Goal: Task Accomplishment & Management: Complete application form

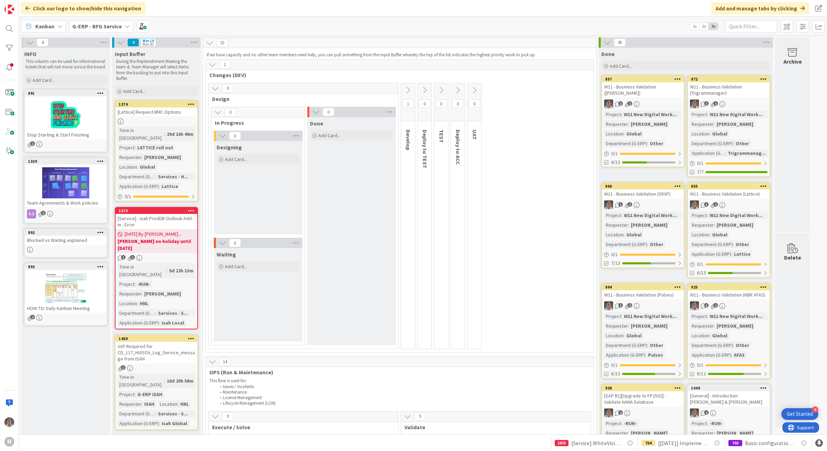
click at [215, 64] on icon at bounding box center [213, 65] width 8 height 8
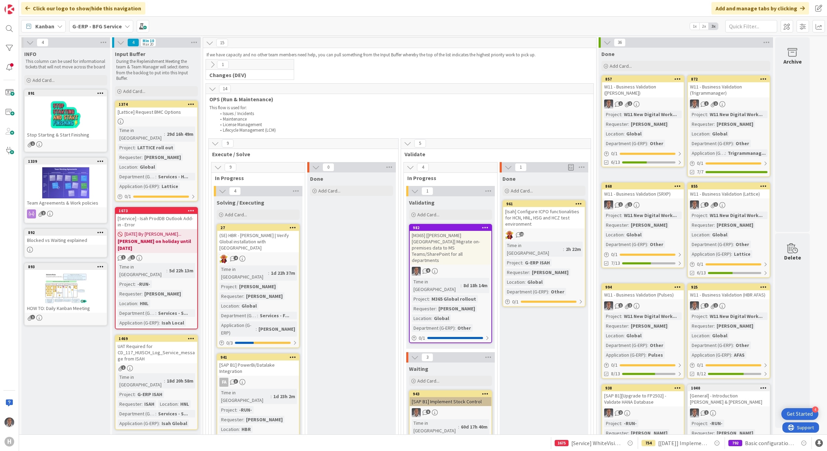
click at [212, 66] on icon at bounding box center [213, 65] width 8 height 8
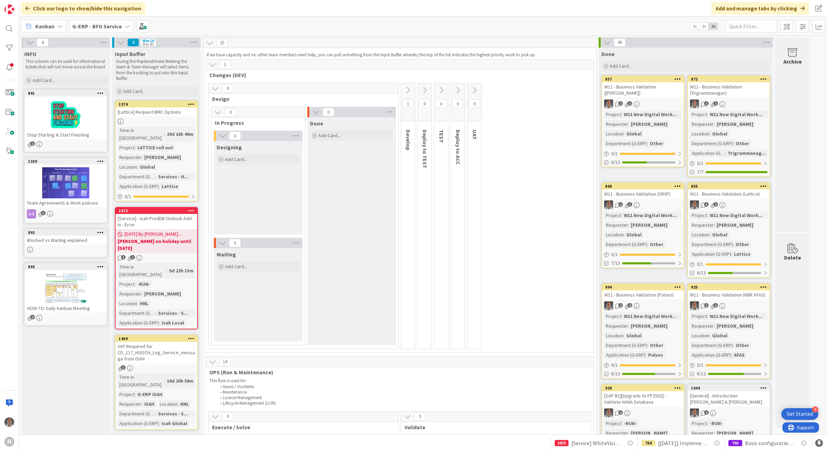
click at [410, 90] on button at bounding box center [408, 90] width 14 height 10
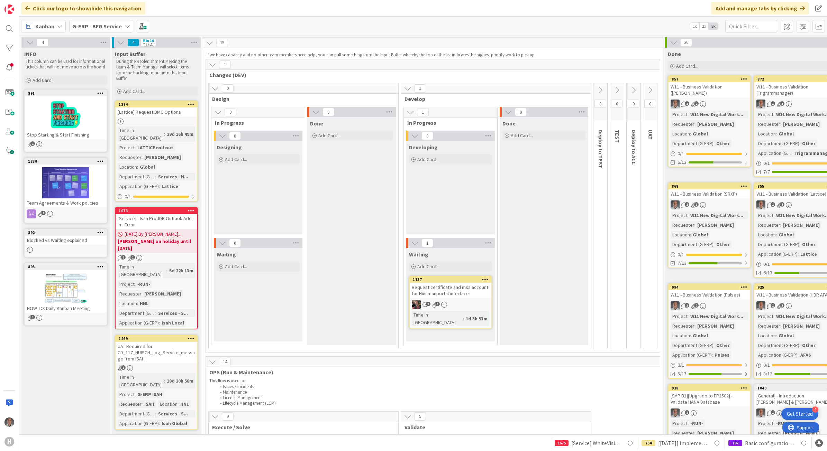
click at [410, 261] on div "Request certificate and msa account for Huismanportal interface" at bounding box center [451, 290] width 82 height 15
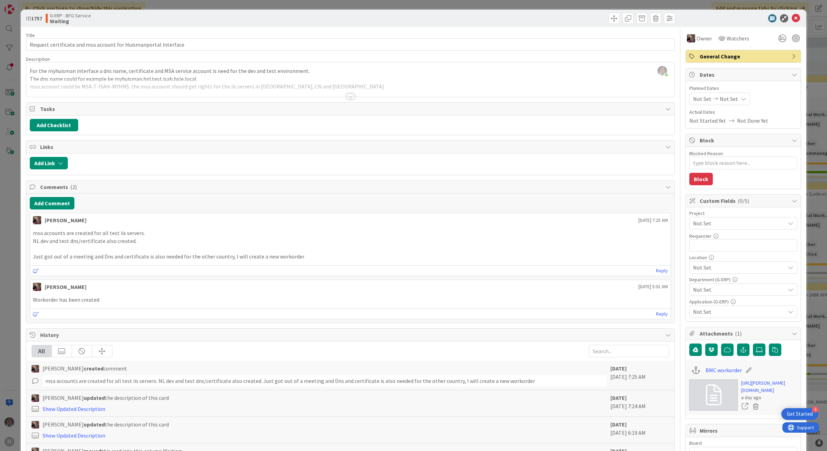
click at [348, 94] on div at bounding box center [351, 97] width 8 height 6
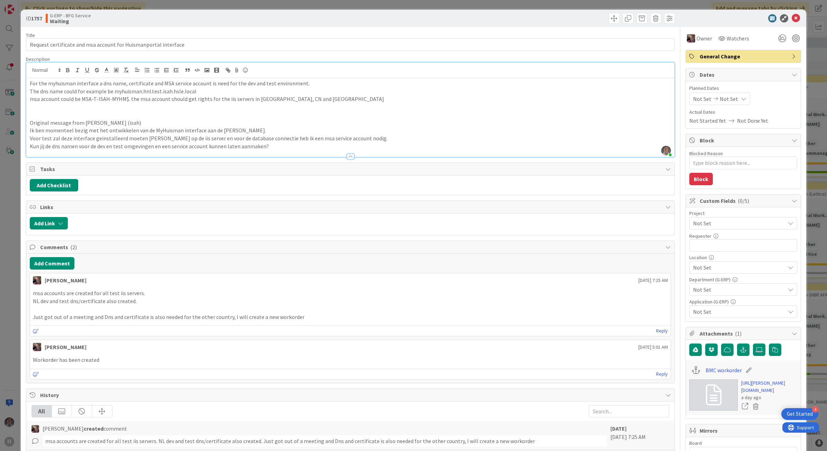
click at [410, 219] on div "Not Set" at bounding box center [743, 223] width 108 height 12
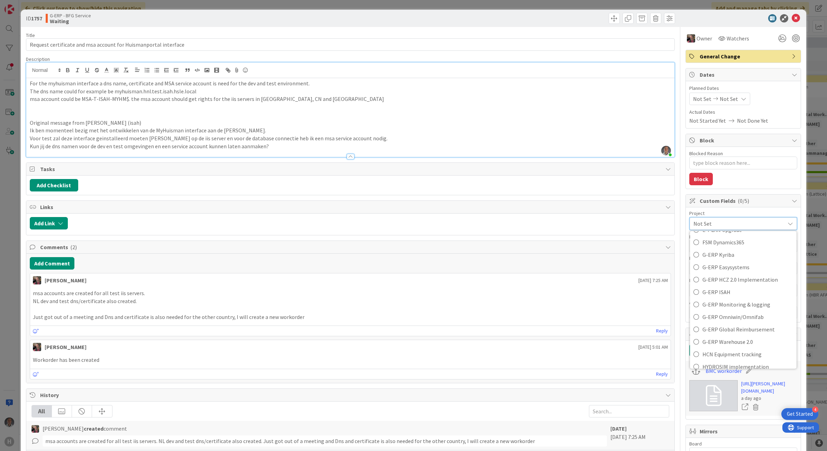
scroll to position [224, 0]
click at [410, 261] on span "G-ERP ISAH" at bounding box center [747, 290] width 91 height 10
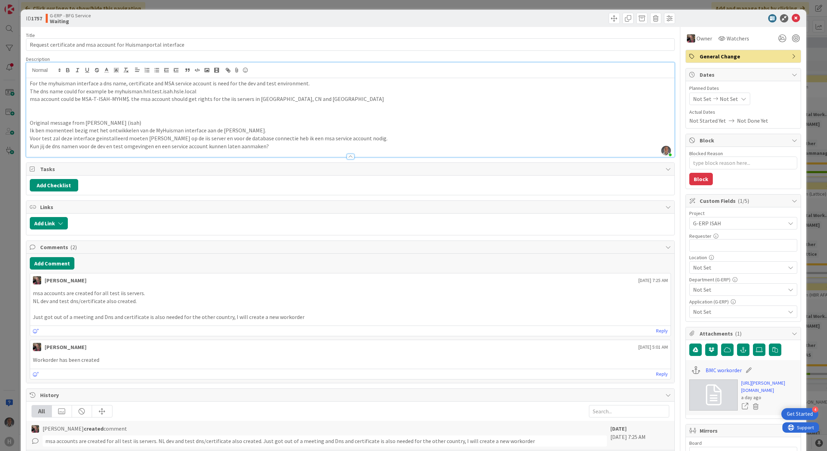
click at [410, 225] on icon at bounding box center [791, 224] width 6 height 6
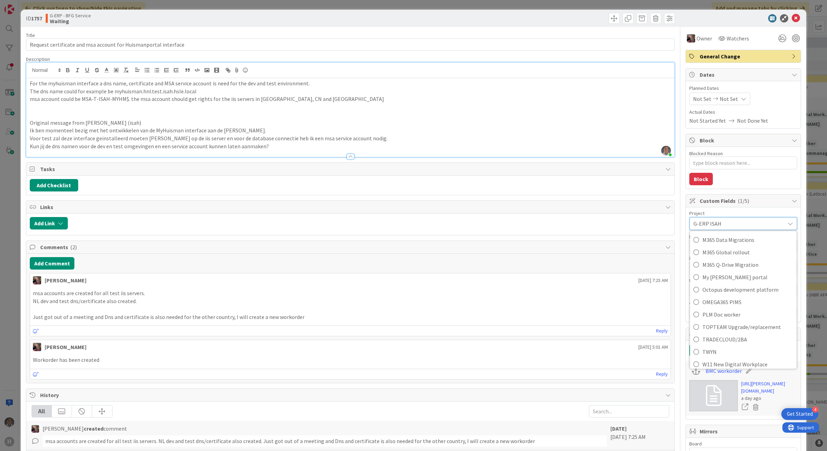
scroll to position [393, 0]
click at [410, 261] on span "My Huisman portal" at bounding box center [747, 271] width 91 height 10
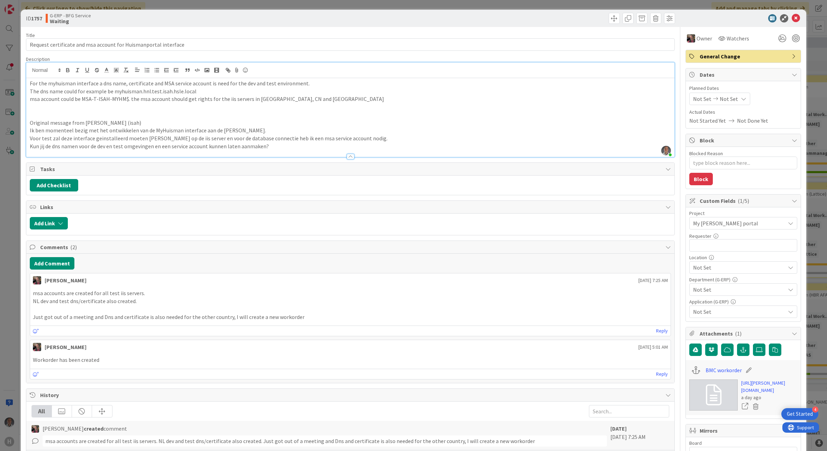
click at [410, 261] on span "Not Set" at bounding box center [739, 268] width 92 height 8
click at [410, 261] on link "Global" at bounding box center [742, 283] width 110 height 12
click at [410, 261] on div "Custom Fields ( 2/5 ) Project My Huisman portal Not Set -LOCAL- -RUN- ACD AFAS …" at bounding box center [743, 258] width 116 height 128
click at [410, 261] on span "Not Set" at bounding box center [739, 290] width 92 height 8
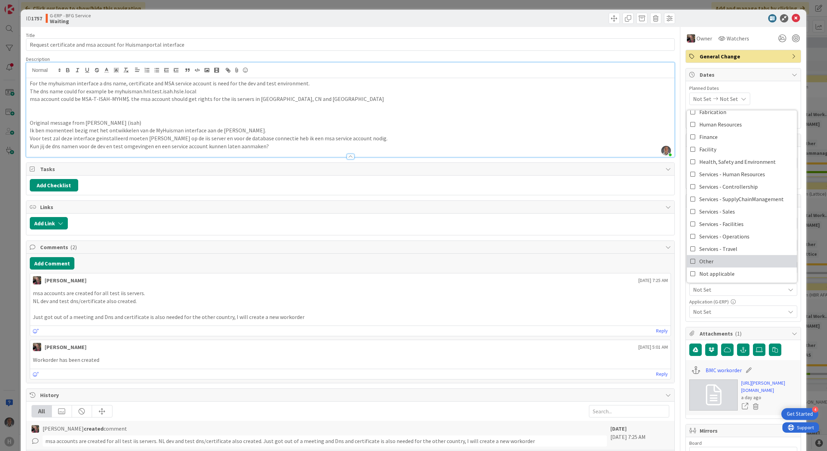
click at [410, 260] on link "Other" at bounding box center [742, 261] width 110 height 12
click at [410, 261] on span "Not Set" at bounding box center [739, 312] width 92 height 8
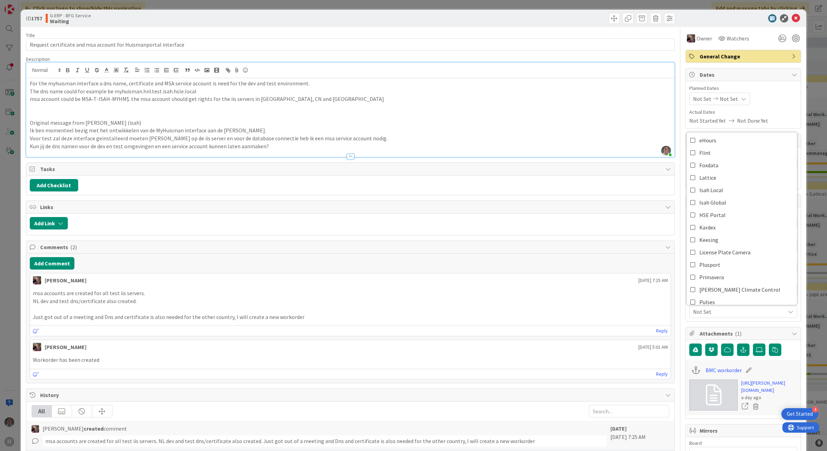
scroll to position [98, 0]
click at [410, 204] on link "Isah Global" at bounding box center [742, 206] width 110 height 12
click at [410, 229] on div "Title 63 / 128 Request certificate and msa account for Huismanportal interface …" at bounding box center [413, 327] width 775 height 601
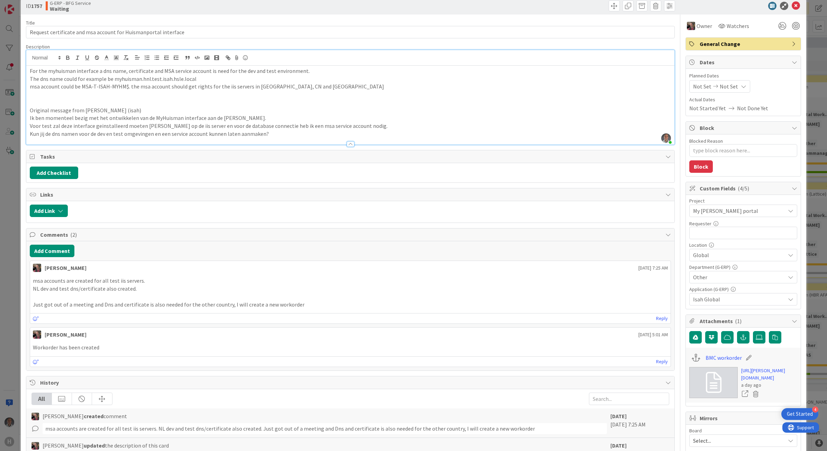
scroll to position [0, 0]
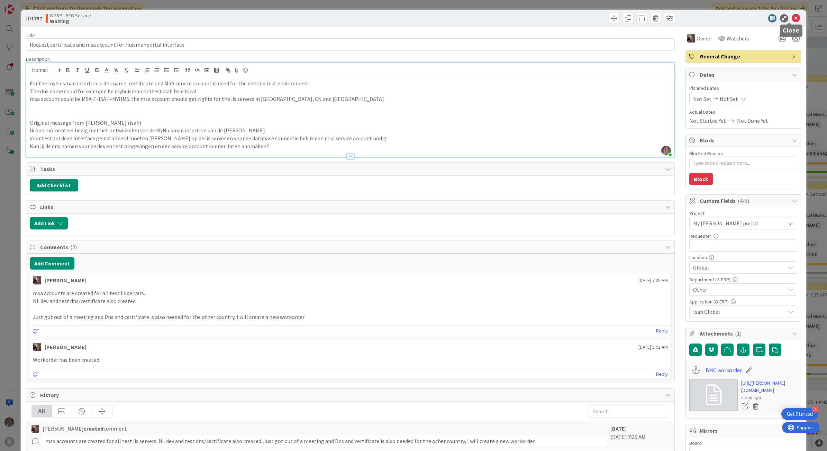
click at [410, 16] on icon at bounding box center [795, 18] width 8 height 8
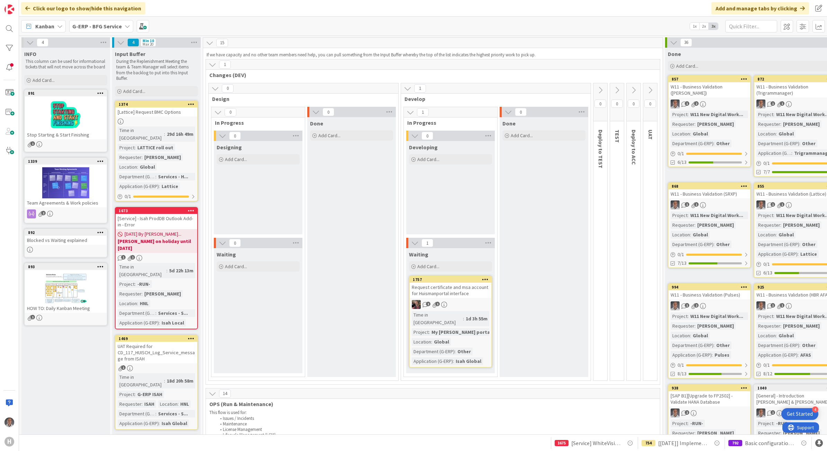
click at [106, 27] on b "G-ERP - BFG Service" at bounding box center [96, 26] width 49 height 7
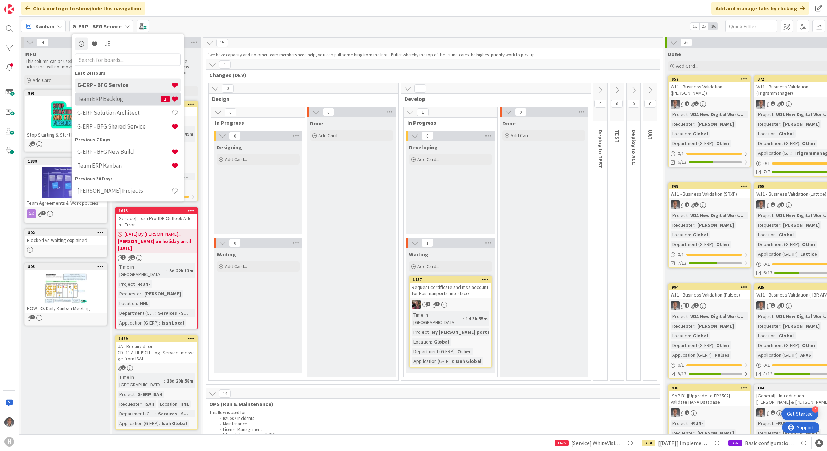
click at [107, 95] on h4 "Team ERP Backlog" at bounding box center [118, 98] width 83 height 7
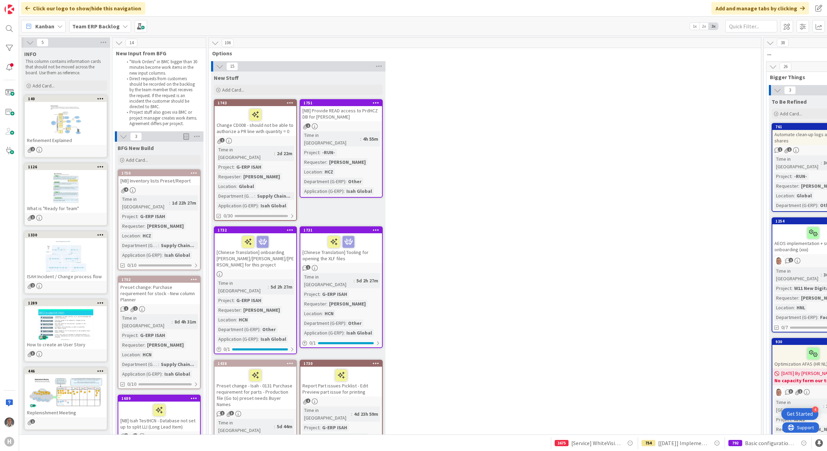
click at [101, 23] on b "Team ERP Backlog" at bounding box center [95, 26] width 47 height 7
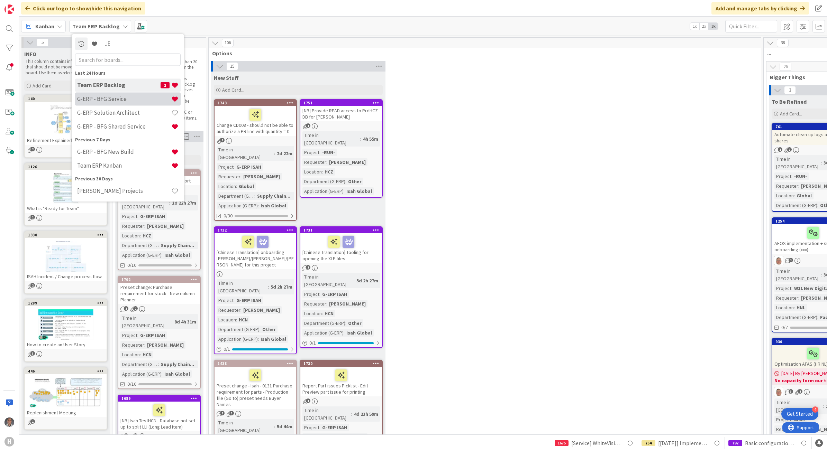
click at [113, 98] on h4 "G-ERP - BFG Service" at bounding box center [124, 98] width 94 height 7
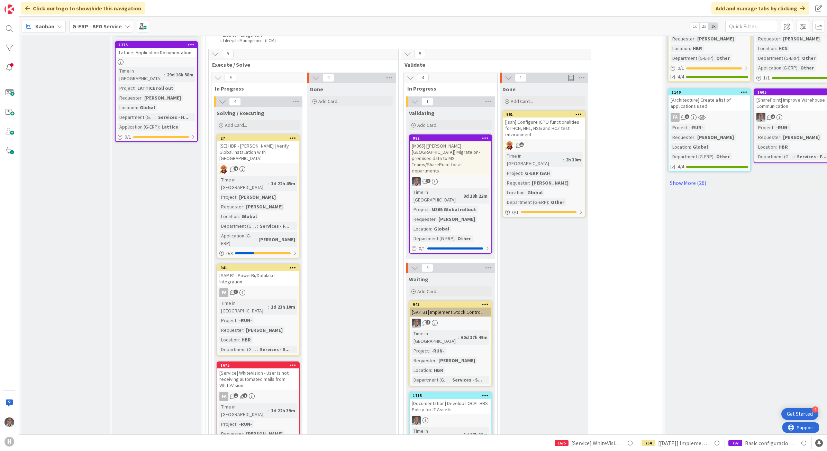
scroll to position [389, 0]
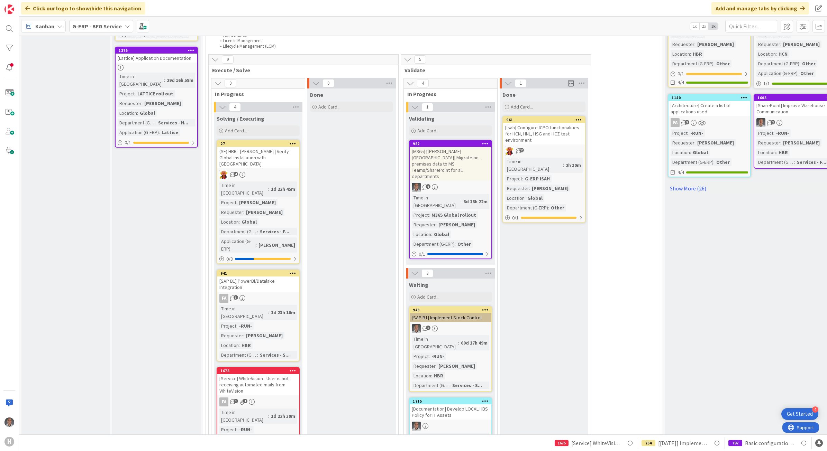
click at [283, 261] on div "[Service] WhiteVision - User is not receiving automated mails from WhiteVision" at bounding box center [258, 384] width 82 height 21
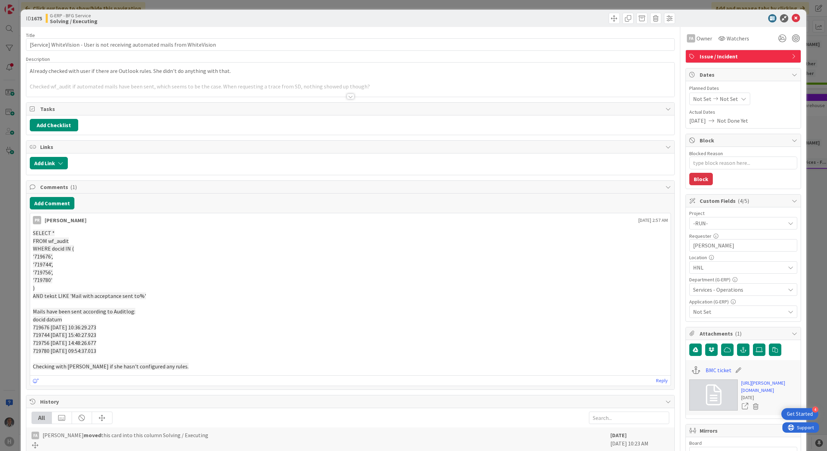
click at [347, 96] on div at bounding box center [351, 97] width 8 height 6
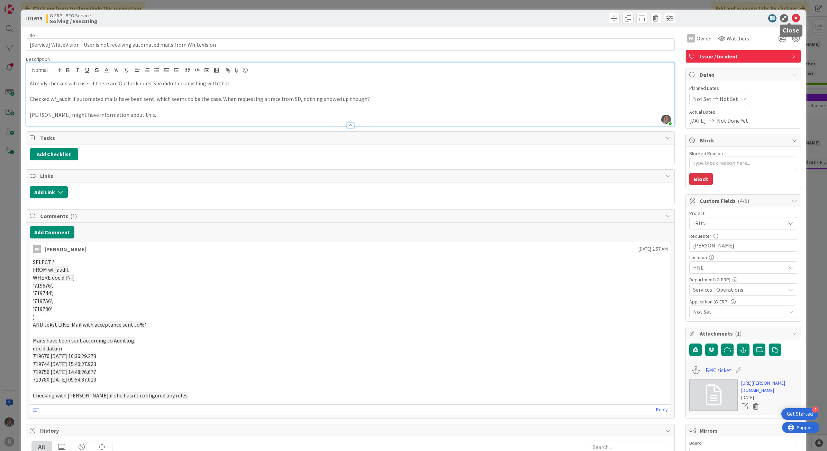
click at [410, 20] on icon at bounding box center [795, 18] width 8 height 8
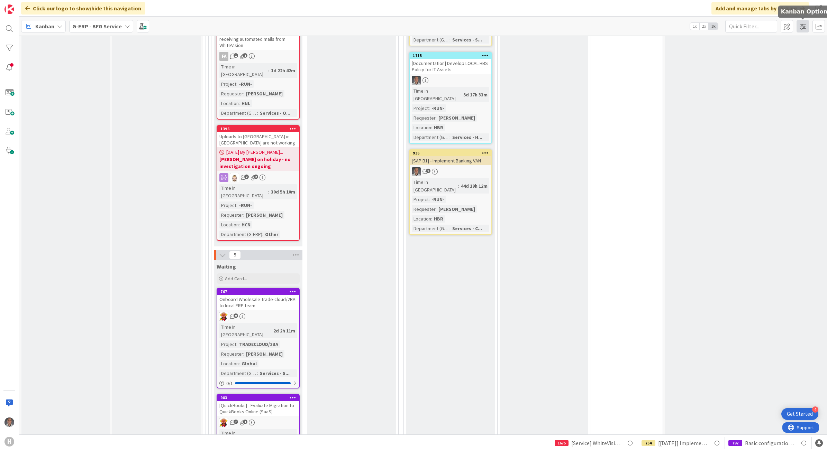
click at [410, 27] on span at bounding box center [802, 26] width 12 height 12
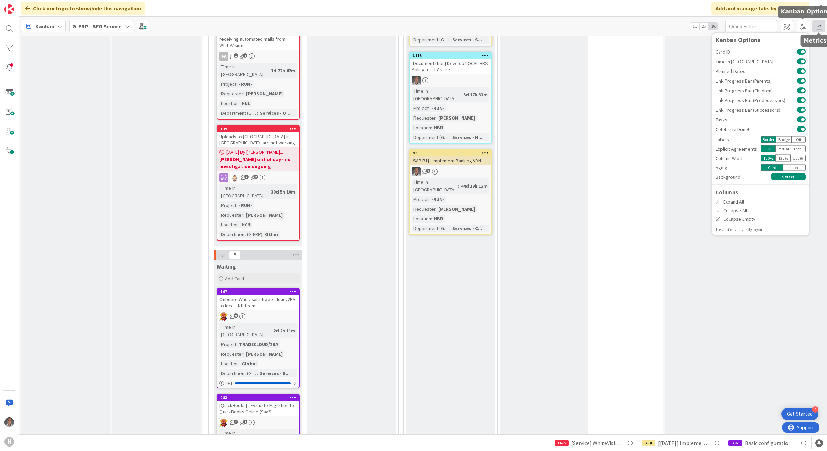
click at [410, 27] on span at bounding box center [818, 26] width 12 height 12
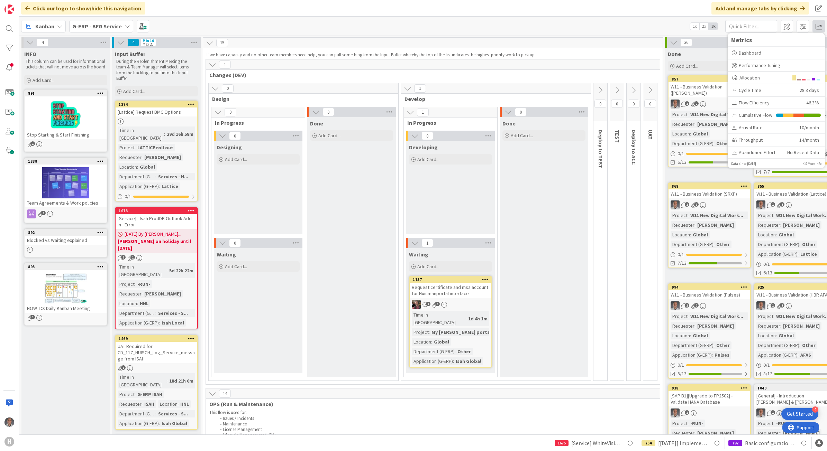
click at [410, 261] on div "Done Add Card..." at bounding box center [544, 247] width 89 height 260
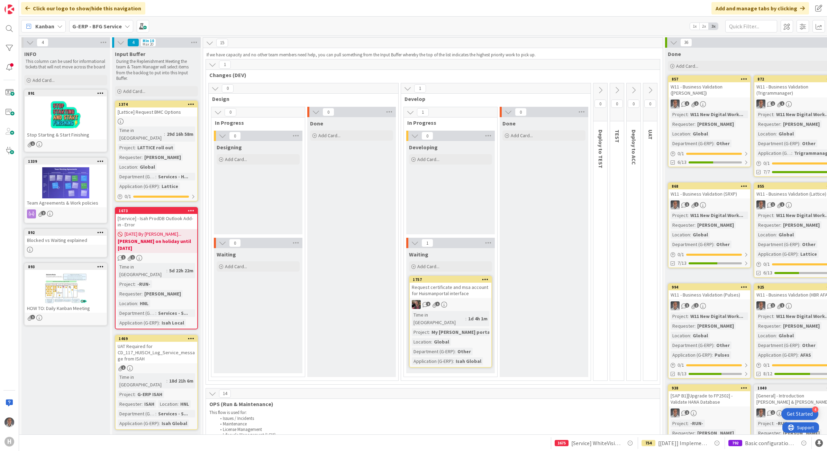
click at [100, 25] on b "G-ERP - BFG Service" at bounding box center [96, 26] width 49 height 7
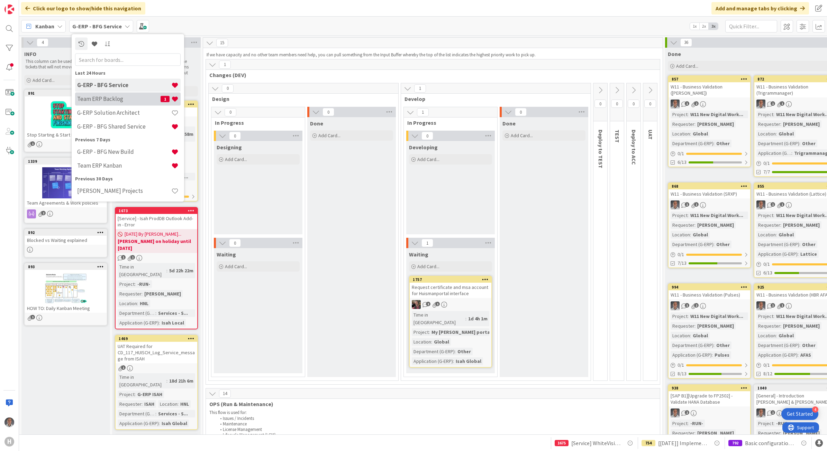
click at [132, 99] on h4 "Team ERP Backlog" at bounding box center [118, 98] width 83 height 7
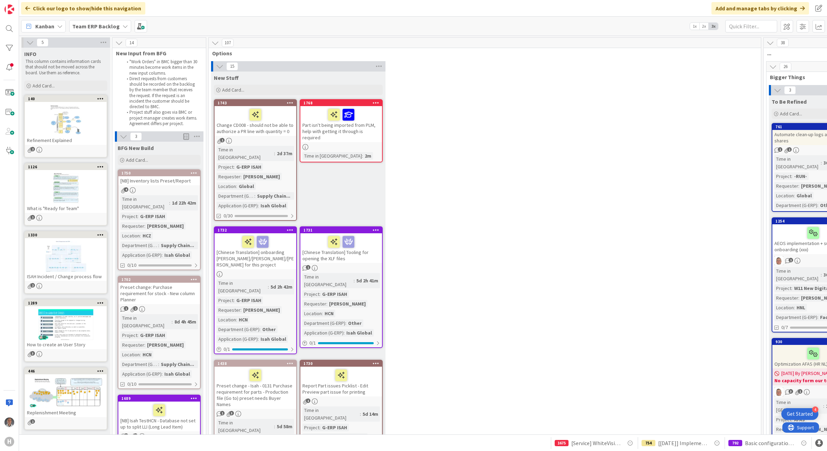
click at [95, 27] on b "Team ERP Backlog" at bounding box center [95, 26] width 47 height 7
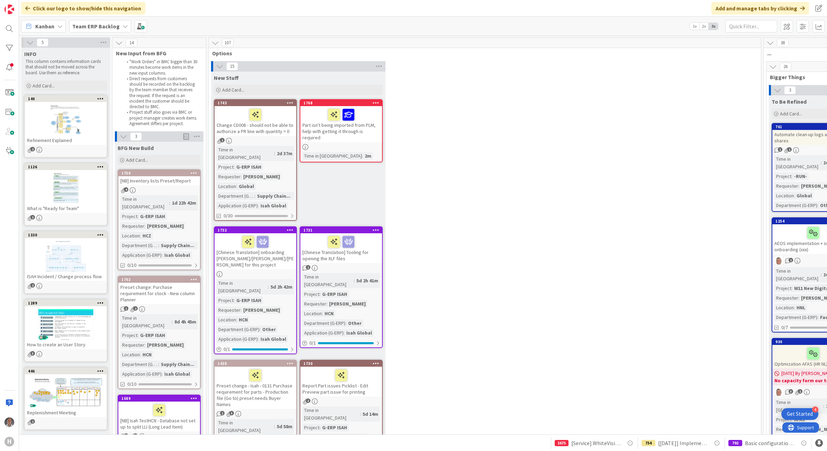
click at [110, 27] on b "Team ERP Backlog" at bounding box center [95, 26] width 47 height 7
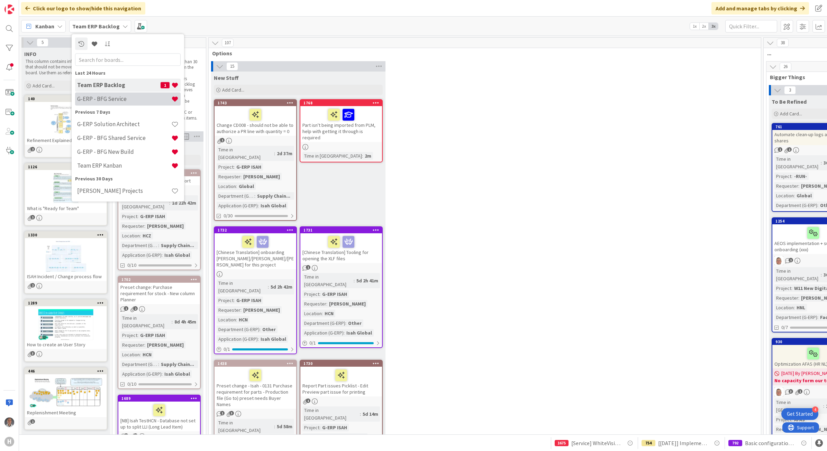
click at [112, 95] on h4 "G-ERP - BFG Service" at bounding box center [124, 98] width 94 height 7
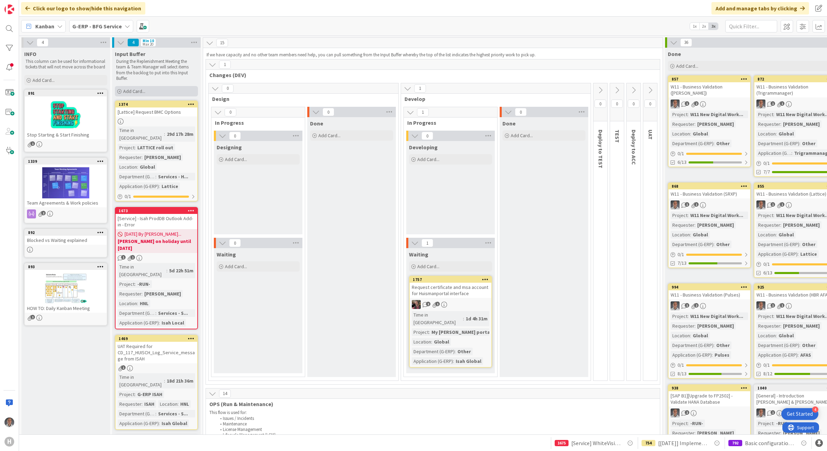
click at [149, 90] on div "Add Card..." at bounding box center [156, 91] width 83 height 10
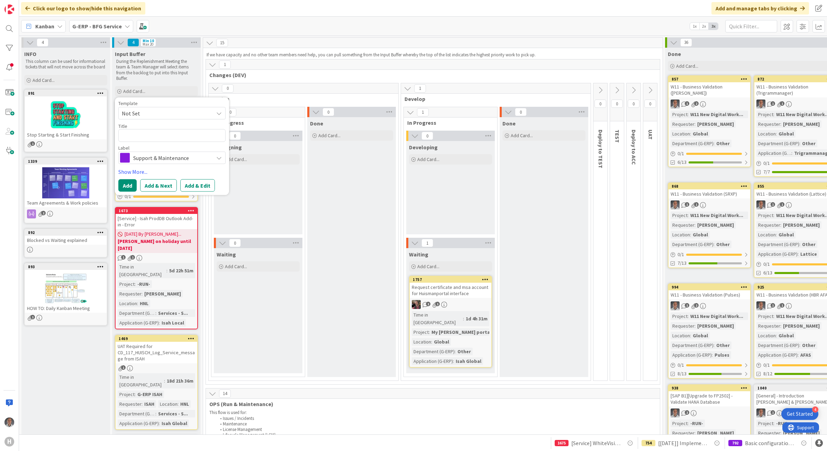
type textarea "x"
type textarea "["
type textarea "x"
type textarea "[D"
type textarea "x"
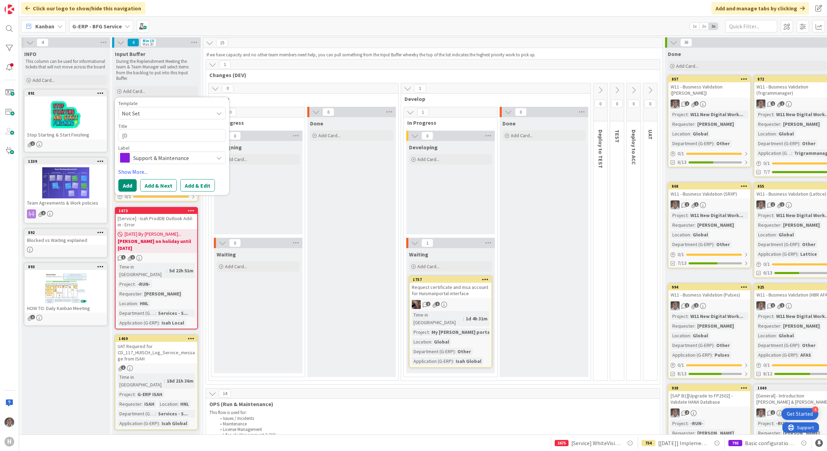
type textarea "[Da"
type textarea "x"
type textarea "[Dat"
type textarea "x"
type textarea "[Data"
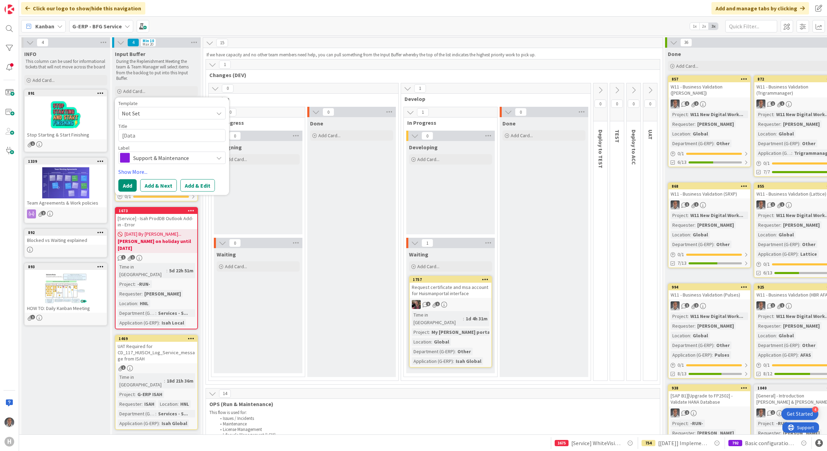
type textarea "x"
type textarea "[DataL"
type textarea "x"
type textarea "[DataLa"
type textarea "x"
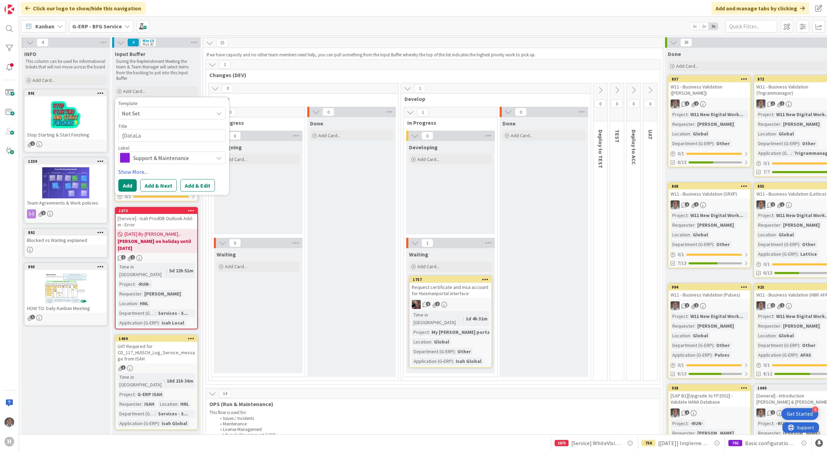
type textarea "[DataLak"
type textarea "x"
type textarea "[DataLake"
type textarea "x"
type textarea "[DataLake]"
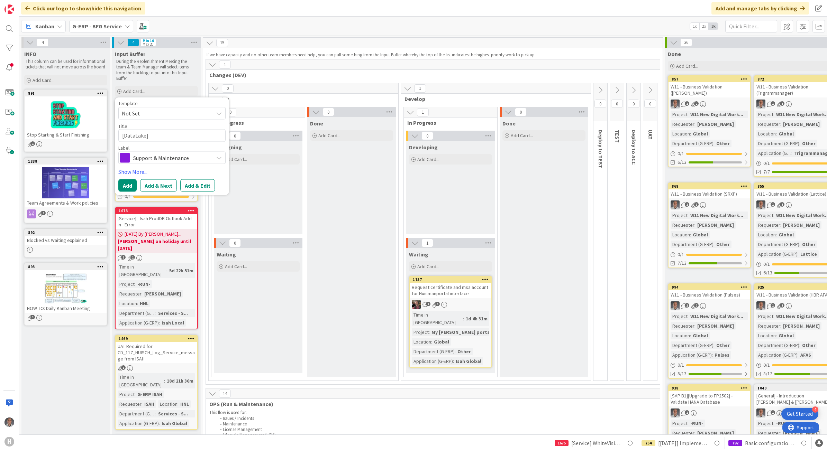
type textarea "x"
type textarea "[DataLake]"
type textarea "x"
type textarea "[DataLake] C"
type textarea "x"
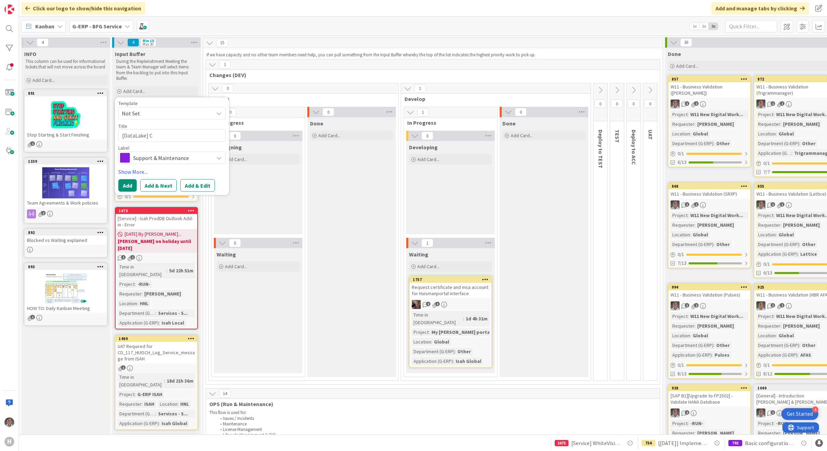
type textarea "[DataLake] Co"
type textarea "x"
type textarea "[DataLake] Con"
type textarea "x"
type textarea "[DataLake] Conf"
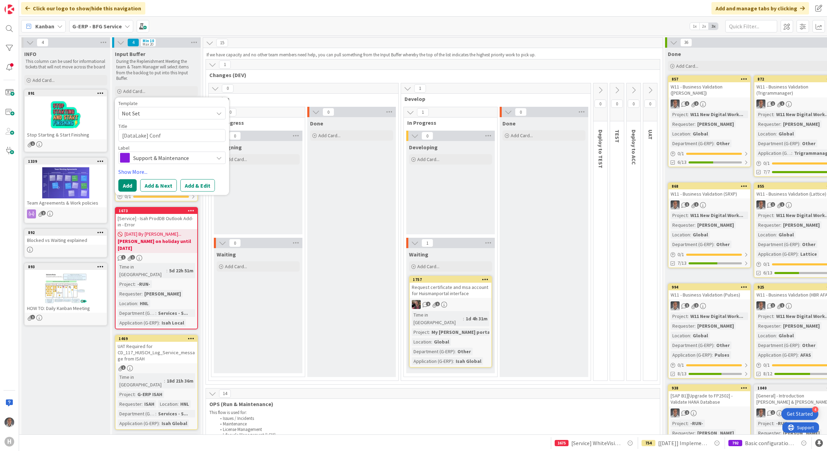
type textarea "x"
type textarea "[DataLake] Confi"
type textarea "x"
type textarea "[DataLake] Config"
type textarea "x"
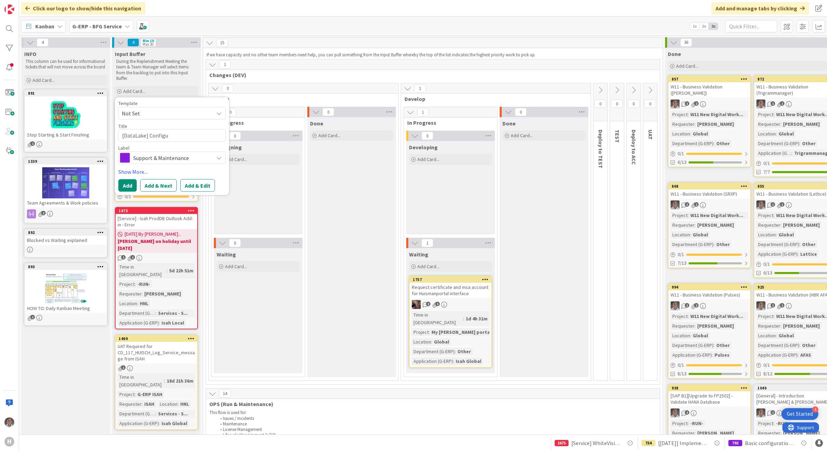
type textarea "[DataLake] Configur"
type textarea "x"
type textarea "[DataLake] Configure"
type textarea "x"
type textarea "[DataLake] Configure"
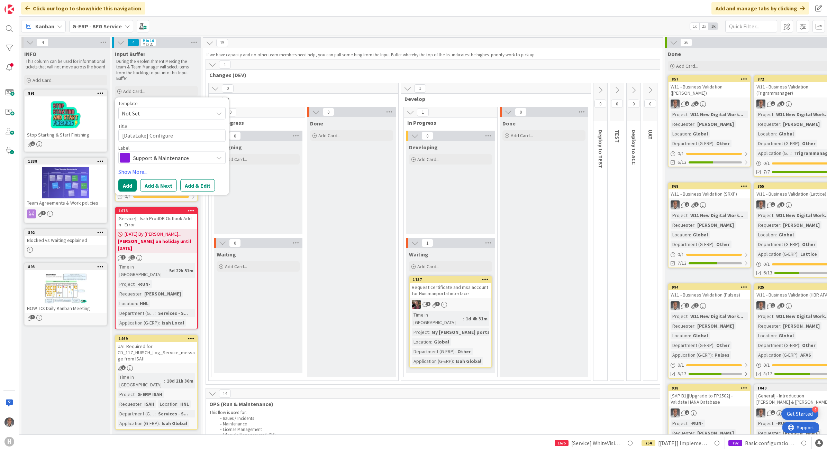
type textarea "x"
type textarea "[DataLake] Configure R"
type textarea "x"
type textarea "[DataLake] Configure Ro"
type textarea "x"
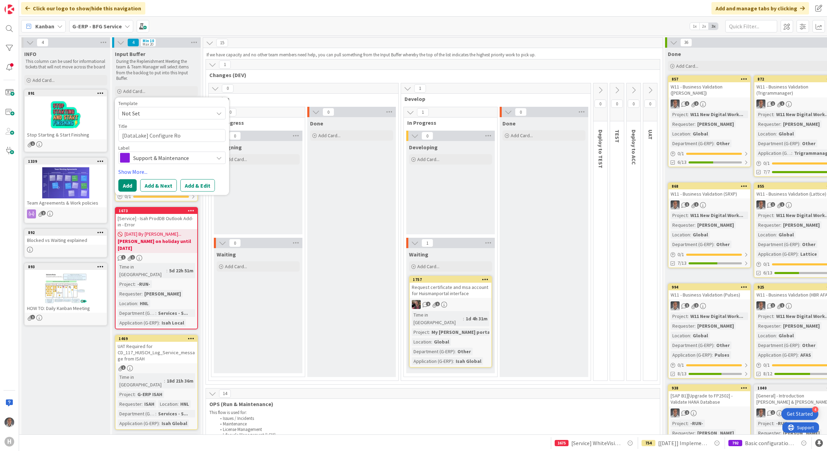
type textarea "[DataLake] Configure Rou"
type textarea "x"
type textarea "[DataLake] Configure Rout"
type textarea "x"
type textarea "[DataLake] Configure Routi"
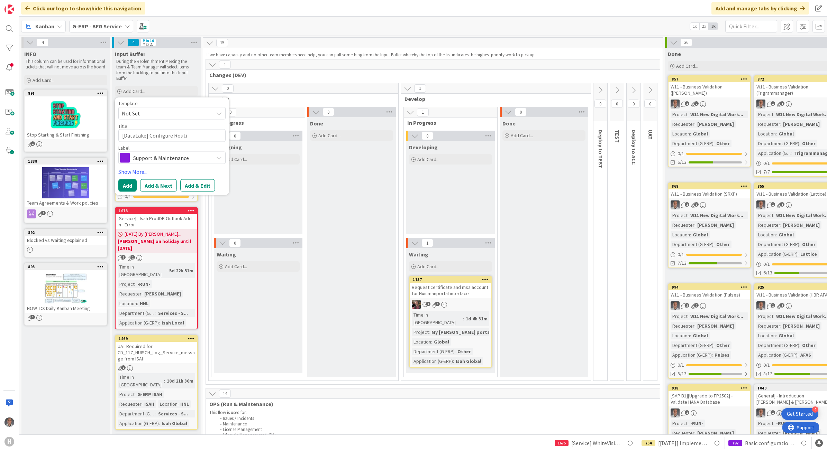
type textarea "x"
type textarea "[DataLake] Configure Routin"
type textarea "x"
type textarea "[DataLake] Configure Routine"
type textarea "x"
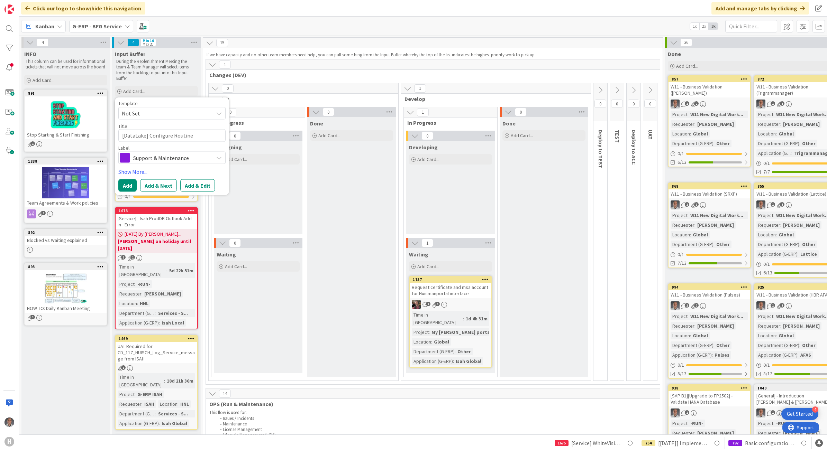
type textarea "[DataLake] Configure Routine"
type textarea "x"
type textarea "[DataLake] Configure Routine T"
type textarea "x"
type textarea "[DataLake] Configure Routine Ta"
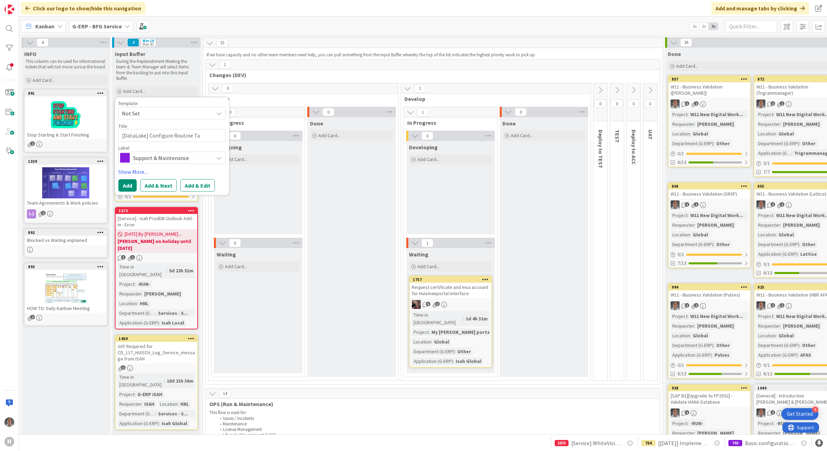
type textarea "x"
type textarea "[DataLake] Configure Routine Tas"
type textarea "x"
type textarea "[DataLake] Configure Routine Task"
type textarea "x"
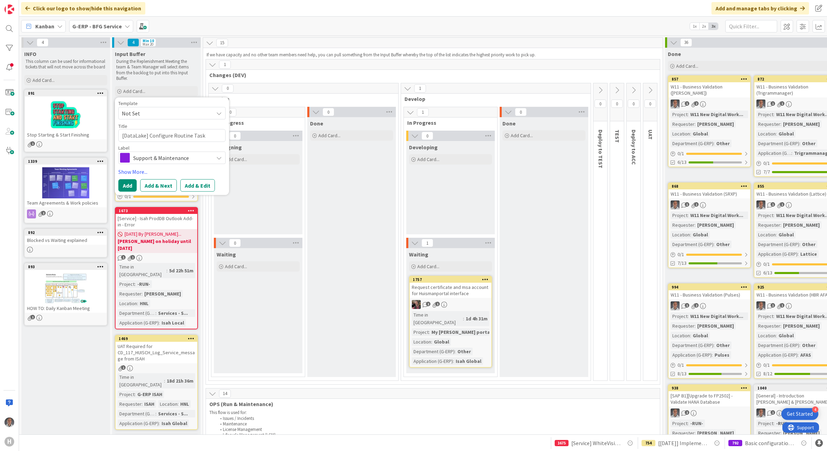
type textarea "[DataLake] Configure Routine Task"
type textarea "x"
type textarea "[DataLake] Configure Routine Task t"
type textarea "x"
type textarea "[DataLake] Configure Routine Task to"
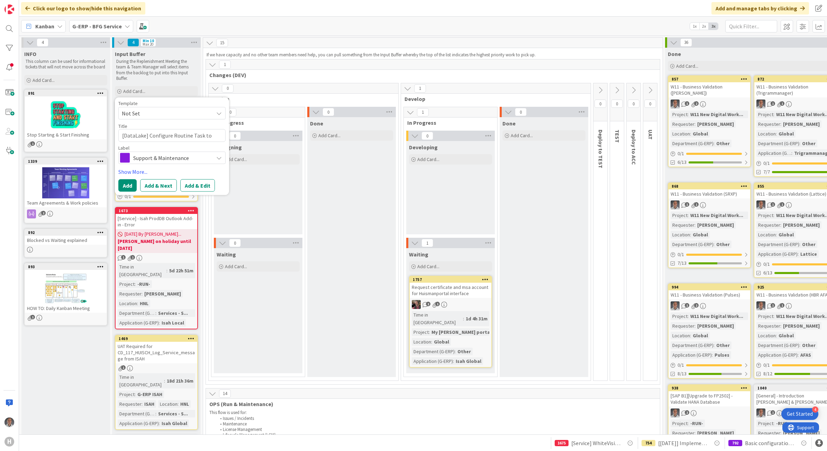
type textarea "x"
type textarea "[DataLake] Configure Routine Task to"
type textarea "x"
type textarea "[DataLake] Configure Routine Task to UP"
type textarea "x"
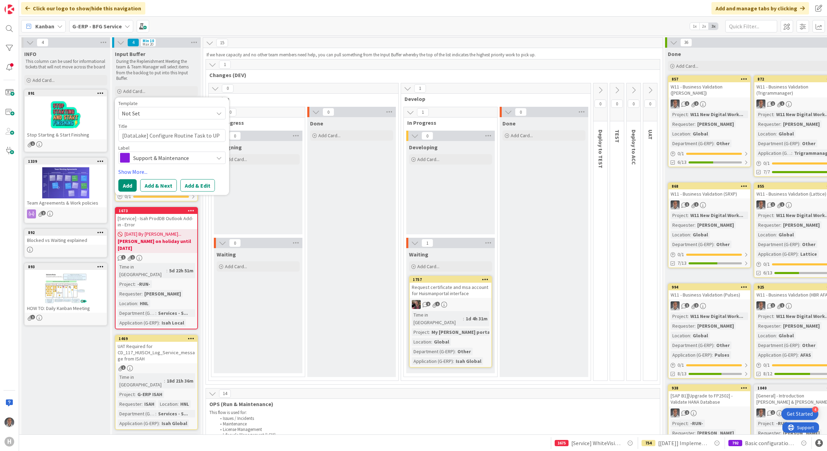
type textarea "[DataLake] Configure Routine Task to UPl"
type textarea "x"
type textarea "[DataLake] Configure Routine Task to UPlo"
type textarea "x"
type textarea "[DataLake] Configure Routine Task to UPloa"
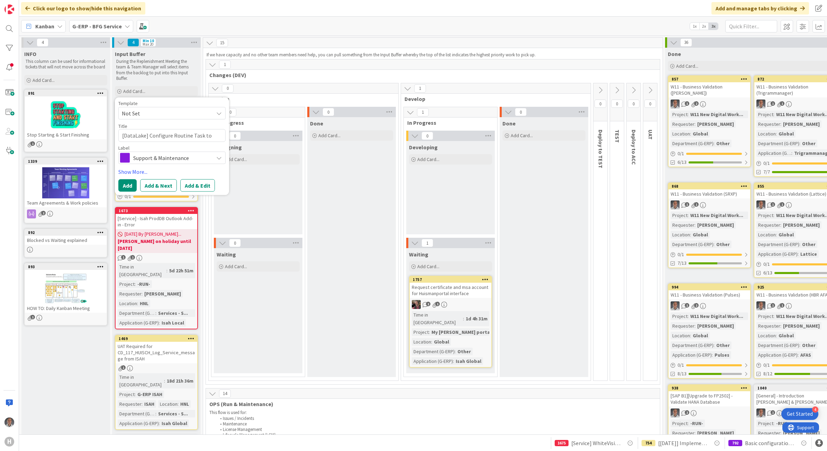
type textarea "x"
type textarea "[DataLake] Configure Routine Task to UPload"
type textarea "x"
type textarea "[DataLake] Configure Routine Task to UPloa"
type textarea "x"
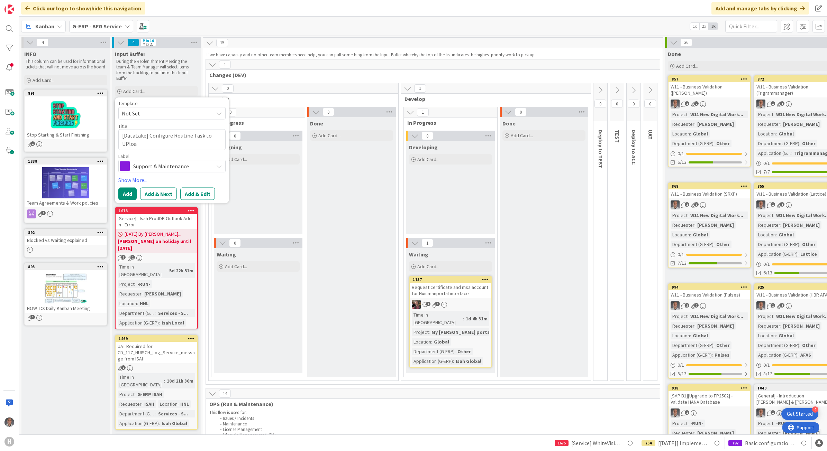
type textarea "[DataLake] Configure Routine Task to UPlo"
type textarea "x"
type textarea "[DataLake] Configure Routine Task to UPl"
type textarea "x"
type textarea "[DataLake] Configure Routine Task to UP"
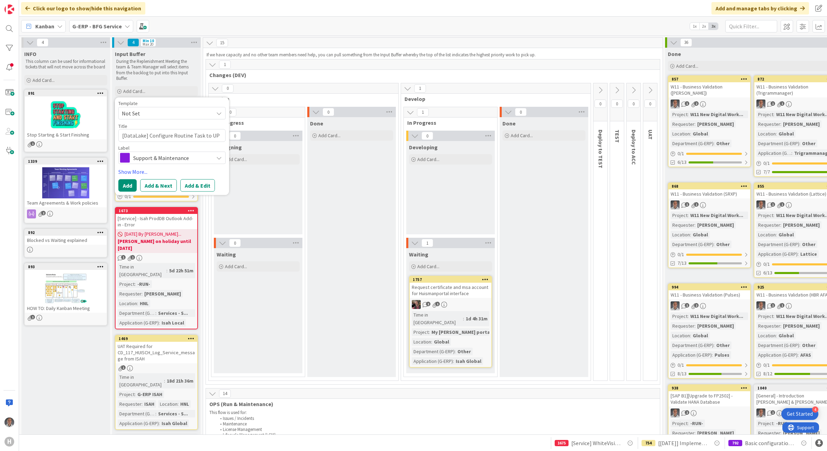
type textarea "x"
type textarea "[DataLake] Configure Routine Task to U"
type textarea "x"
type textarea "[DataLake] Configure Routine Task to Up"
type textarea "x"
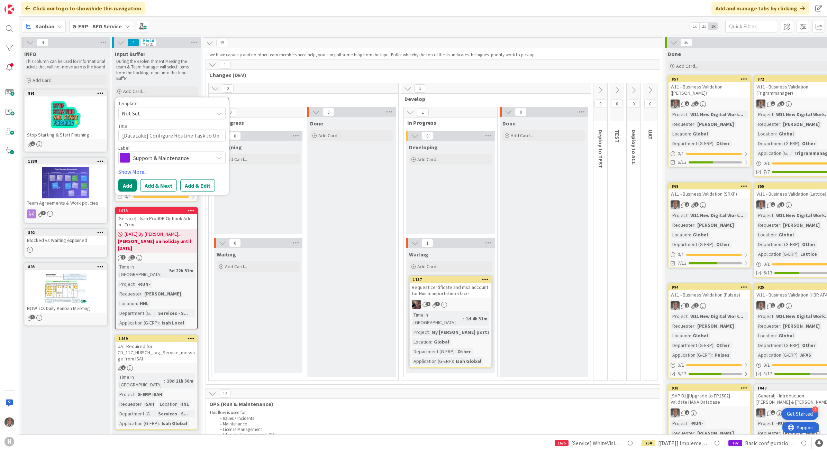
type textarea "[DataLake] Configure Routine Task to Upl"
type textarea "x"
type textarea "[DataLake] Configure Routine Task to Uplo"
type textarea "x"
type textarea "[DataLake] Configure Routine Task to Uploa"
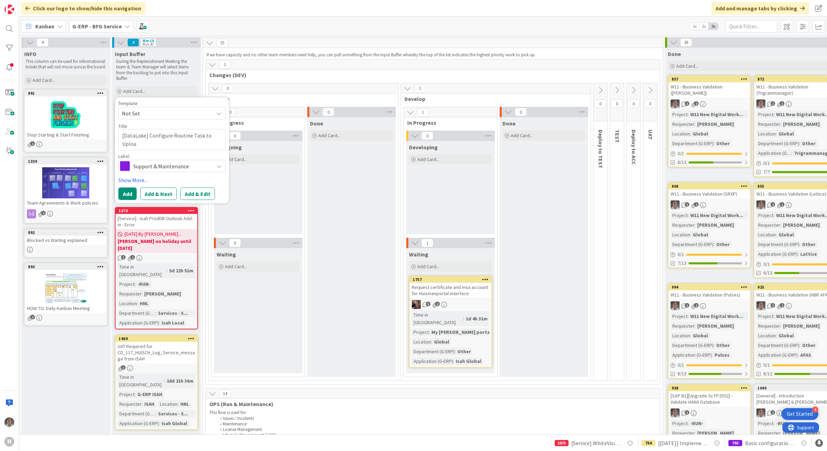
type textarea "x"
type textarea "[DataLake] Configure Routine Task to Upload"
type textarea "x"
type textarea "[DataLake] Configure Routine Task to Upload D"
type textarea "x"
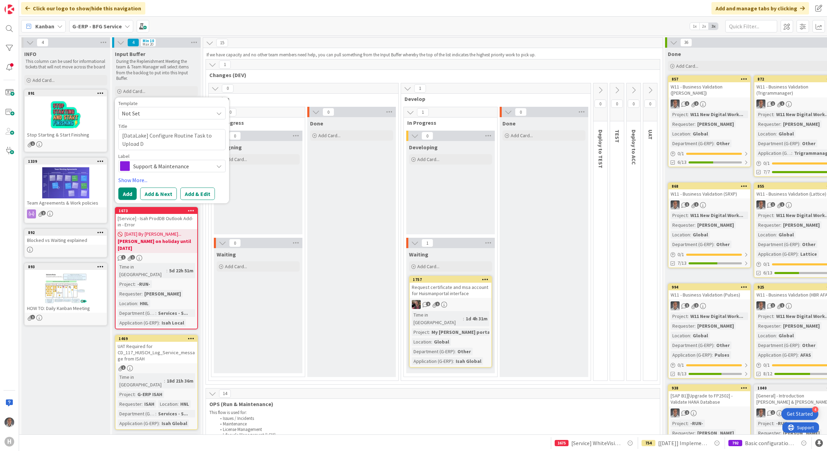
type textarea "[DataLake] Configure Routine Task to Upload Da"
type textarea "x"
type textarea "[DataLake] Configure Routine Task to Upload Dat"
type textarea "x"
type textarea "[DataLake] Configure Routine Task to Upload Data"
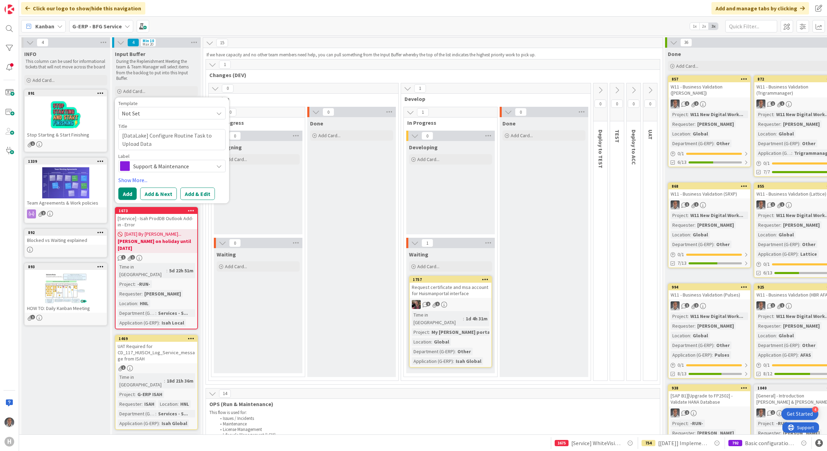
click at [145, 162] on span "Support & Maintenance" at bounding box center [171, 166] width 77 height 10
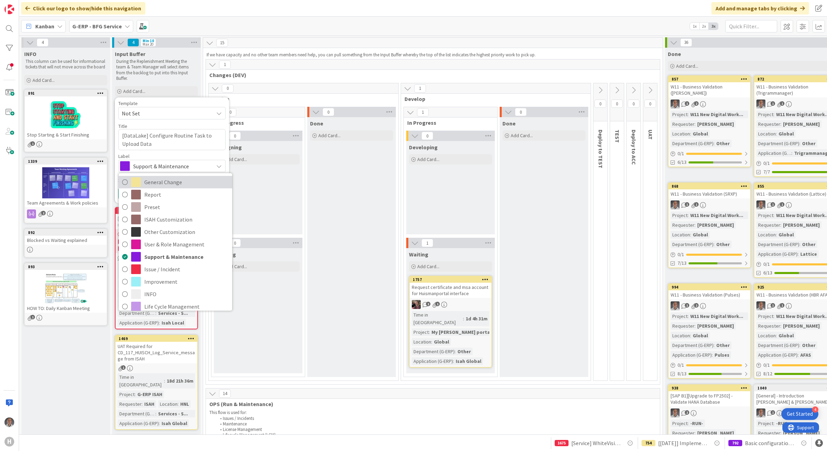
click at [180, 182] on span "General Change" at bounding box center [186, 182] width 84 height 10
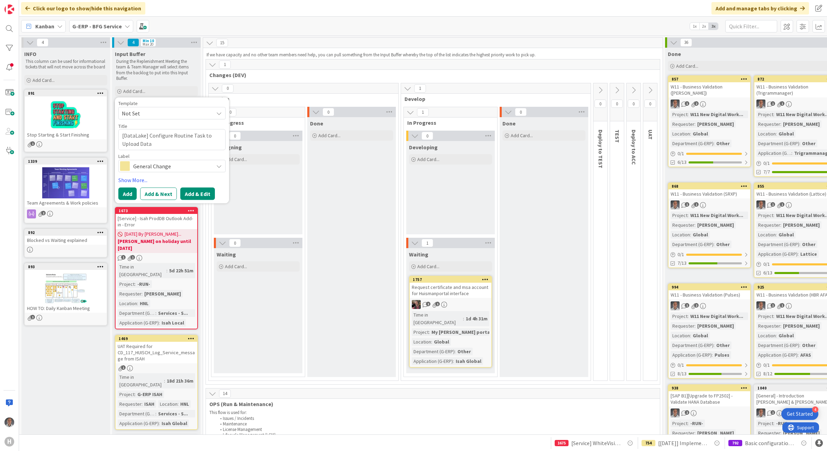
click at [192, 195] on button "Add & Edit" at bounding box center [197, 193] width 35 height 12
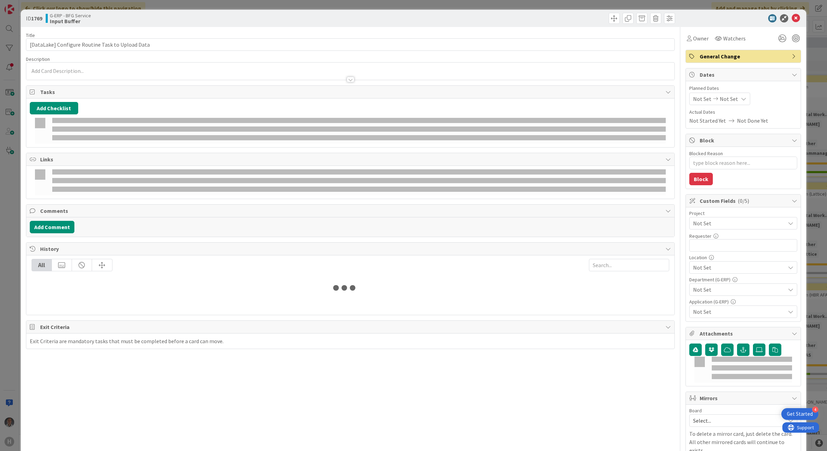
type textarea "x"
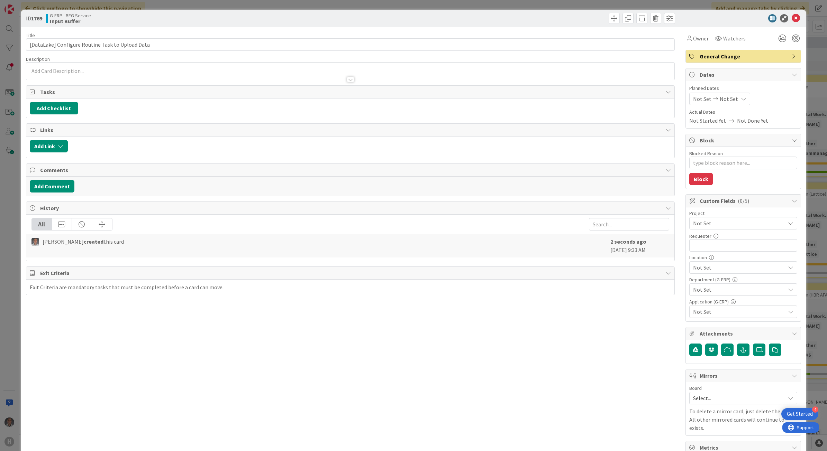
click at [135, 75] on div at bounding box center [350, 76] width 648 height 7
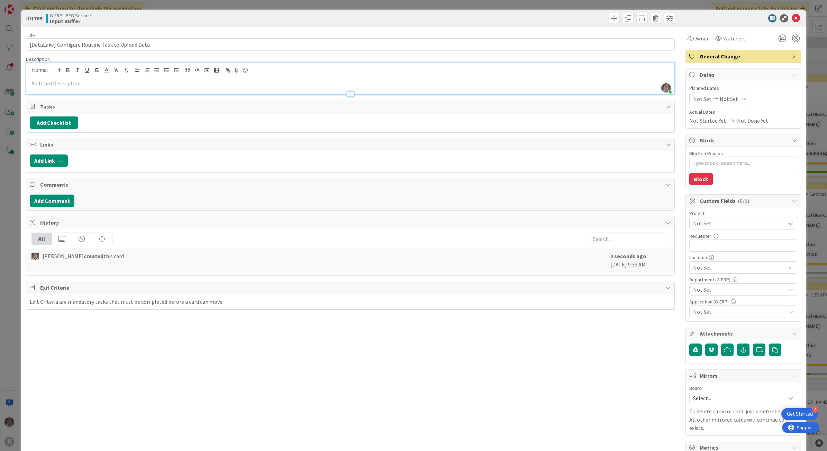
click at [134, 85] on p at bounding box center [350, 84] width 641 height 8
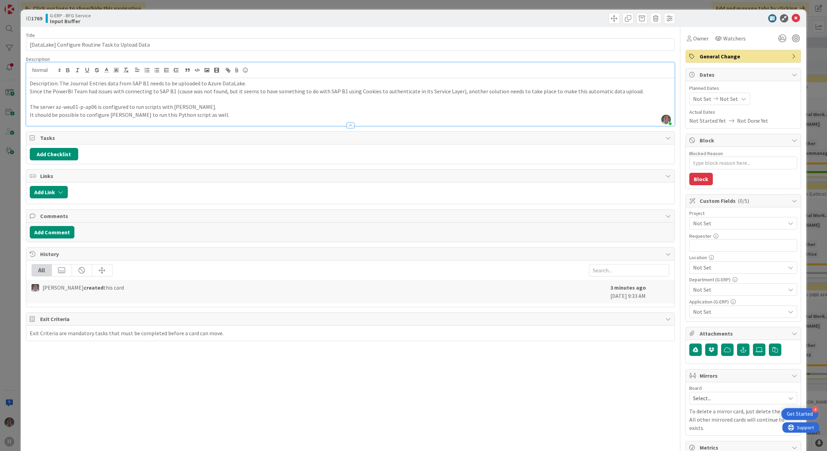
click at [410, 226] on span "Not Set" at bounding box center [737, 224] width 89 height 10
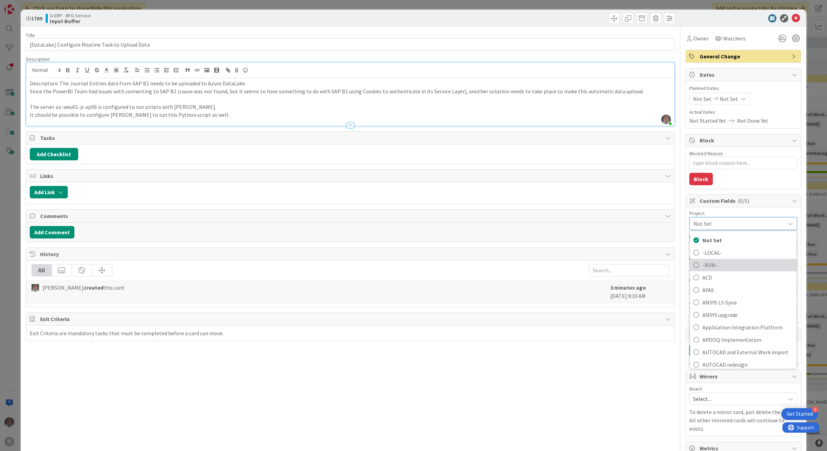
click at [410, 261] on span "-RUN-" at bounding box center [747, 265] width 91 height 10
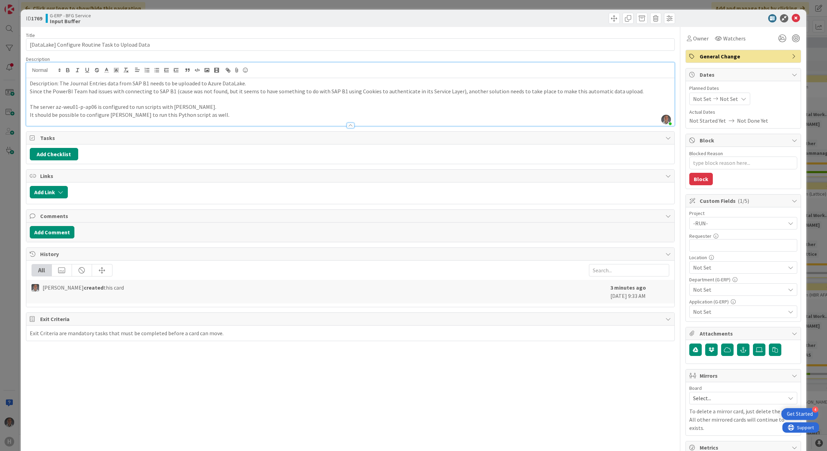
type textarea "x"
click at [410, 246] on input "text" at bounding box center [743, 245] width 108 height 12
type input "Paulo Schwab"
type textarea "x"
type input "Paulo Schwab"
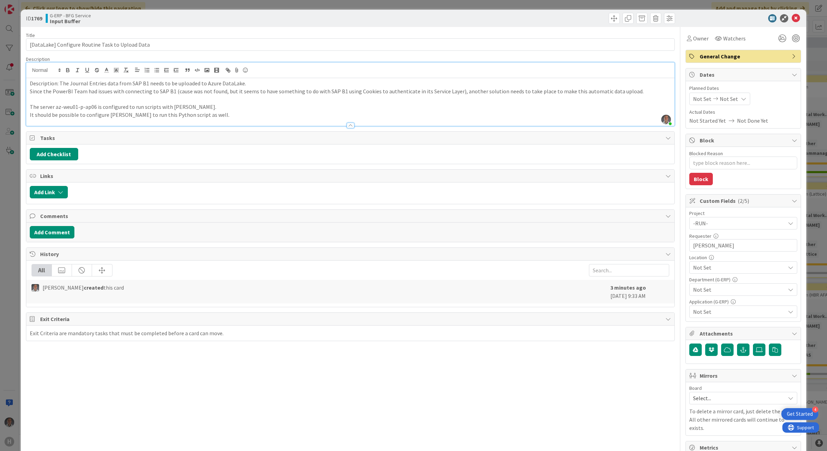
click at [410, 261] on span "Not Set" at bounding box center [739, 268] width 92 height 8
click at [410, 261] on link "HBR" at bounding box center [742, 358] width 110 height 12
click at [410, 261] on div "Title 48 / 128 [DataLake] Configure Routine Task to Upload Data Description Pau…" at bounding box center [350, 300] width 649 height 546
click at [410, 261] on div "Not Set" at bounding box center [743, 290] width 108 height 12
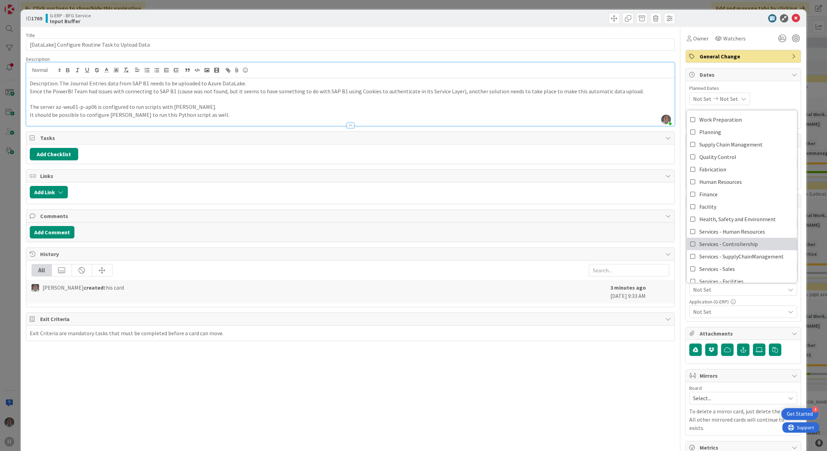
click at [410, 248] on link "Services - Controllership" at bounding box center [742, 244] width 110 height 12
click at [410, 261] on span "Not Set" at bounding box center [739, 312] width 92 height 8
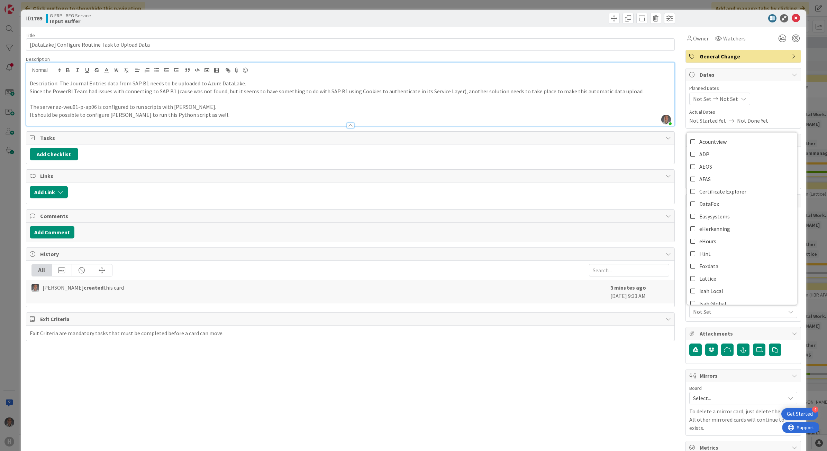
scroll to position [269, 0]
click at [410, 151] on span "SAP Business One B1" at bounding box center [723, 146] width 49 height 10
click at [410, 261] on div "Title 48 / 128 [DataLake] Configure Routine Task to Upload Data Description Pau…" at bounding box center [350, 300] width 649 height 546
click at [410, 35] on span "Owner" at bounding box center [701, 38] width 16 height 8
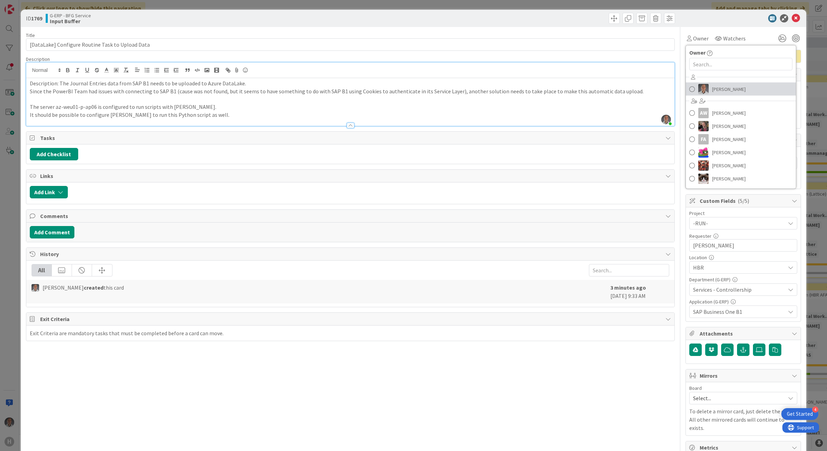
click at [410, 88] on span at bounding box center [692, 89] width 6 height 10
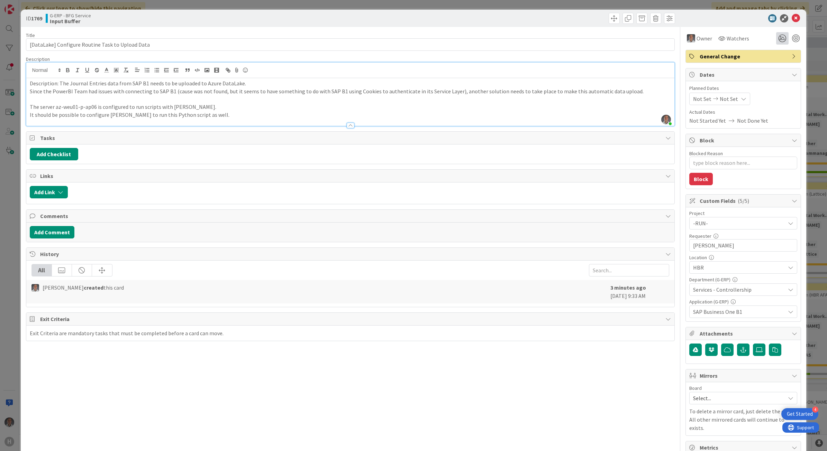
type textarea "x"
click at [410, 20] on icon at bounding box center [795, 18] width 8 height 8
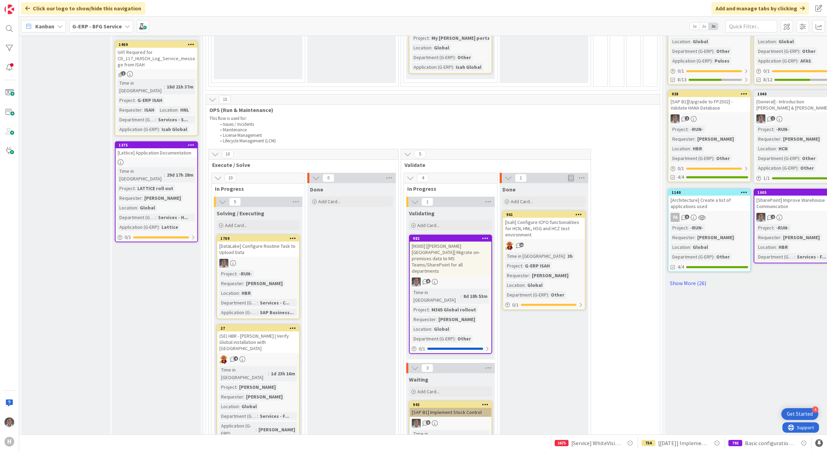
scroll to position [300, 0]
